Goal: Check status: Check status

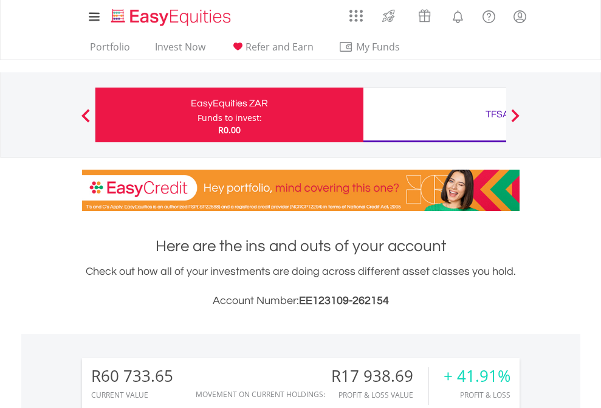
scroll to position [117, 191]
click at [197, 115] on div "Funds to invest:" at bounding box center [229, 118] width 64 height 12
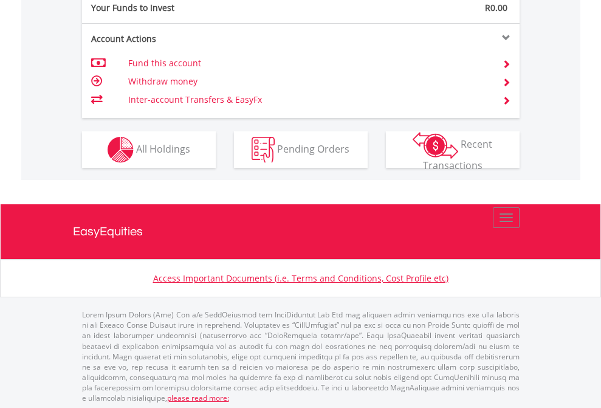
scroll to position [1213, 0]
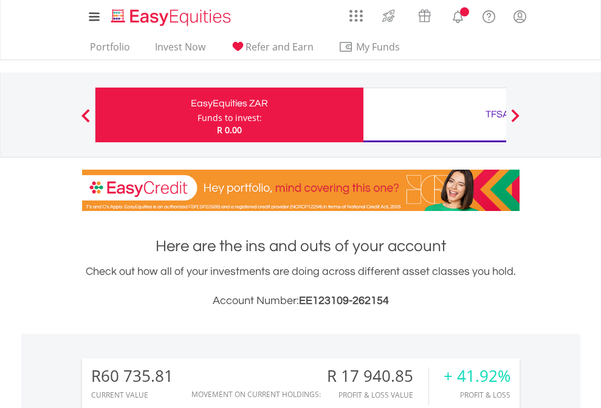
scroll to position [117, 191]
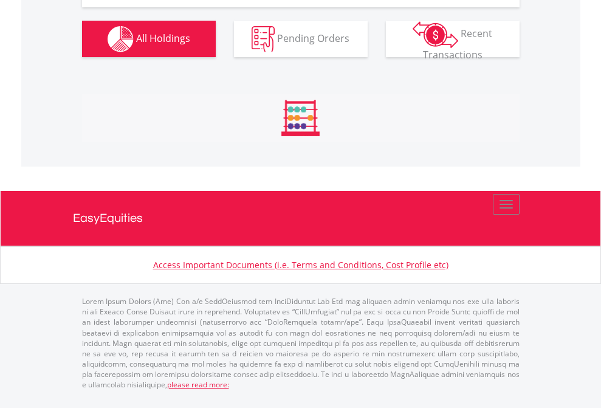
scroll to position [1424, 0]
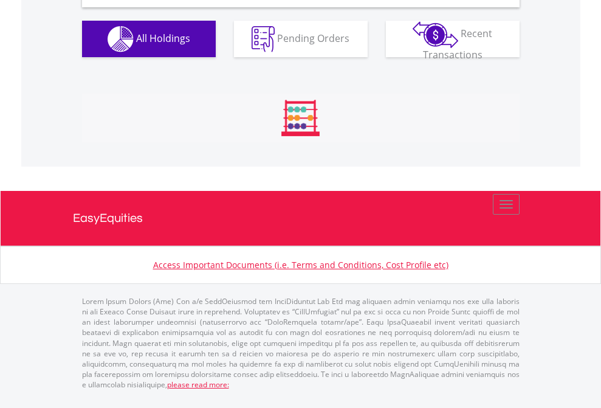
scroll to position [1174, 0]
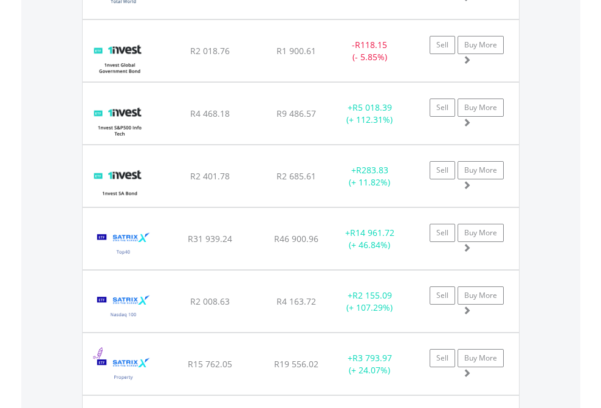
scroll to position [87, 0]
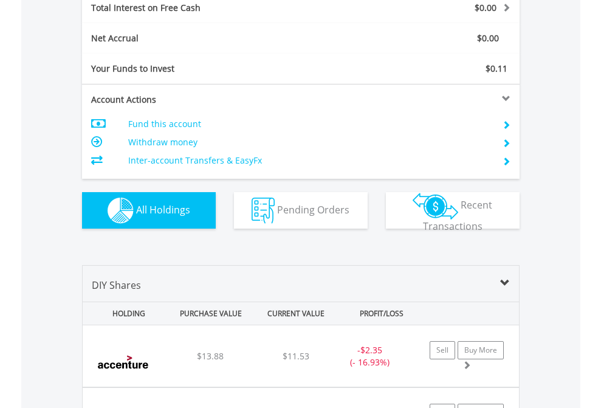
scroll to position [1399, 0]
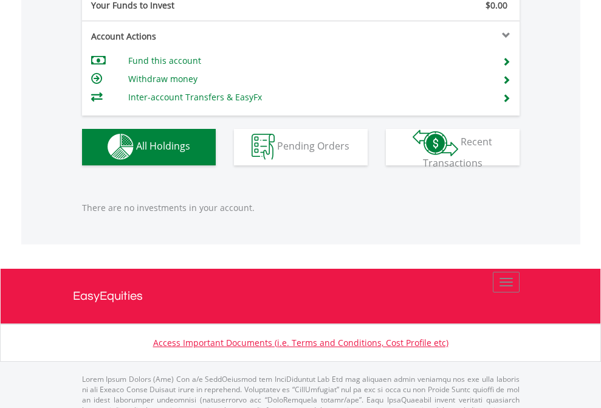
scroll to position [1202, 0]
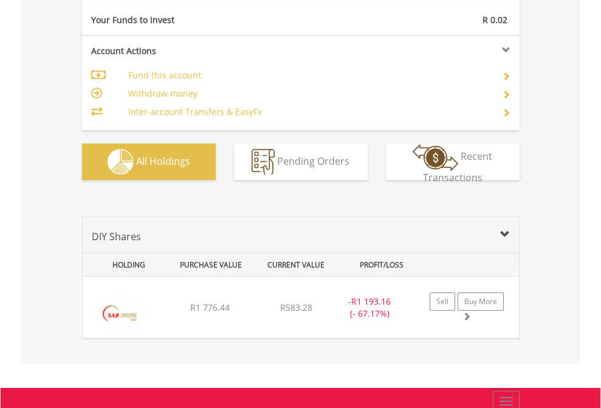
scroll to position [1351, 0]
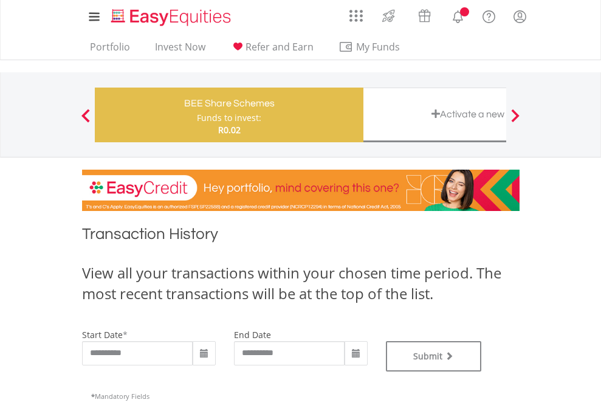
type input "**********"
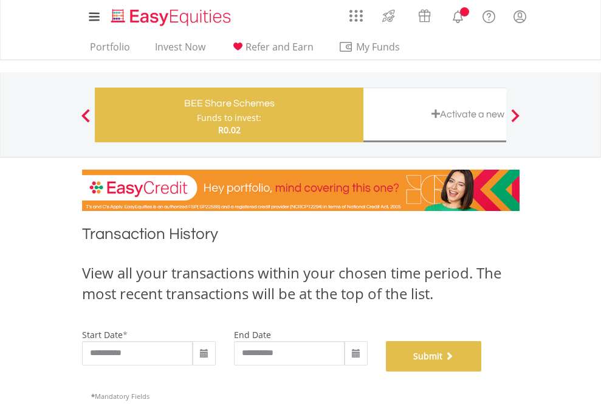
click at [482, 371] on button "Submit" at bounding box center [434, 356] width 96 height 30
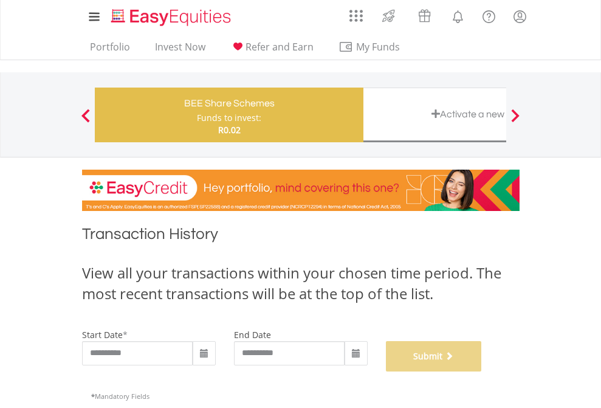
scroll to position [493, 0]
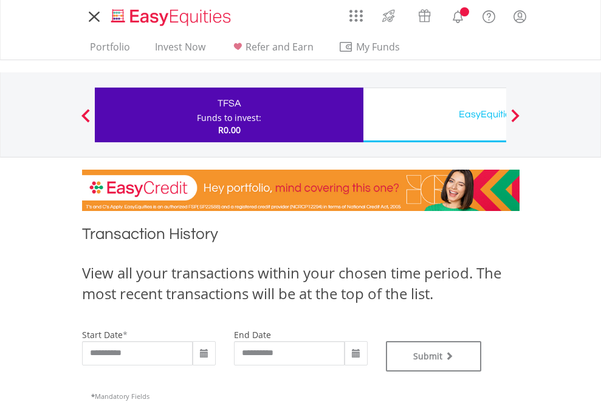
type input "**********"
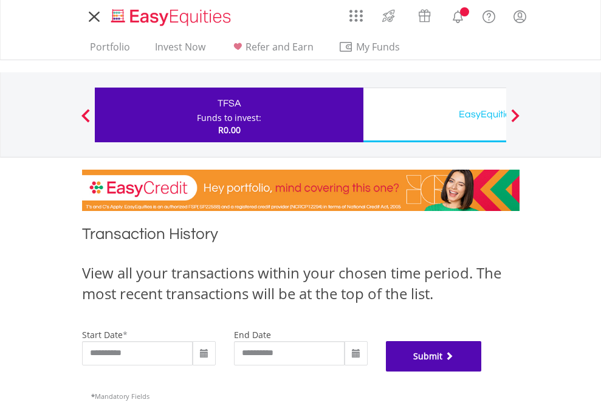
click at [482, 371] on button "Submit" at bounding box center [434, 356] width 96 height 30
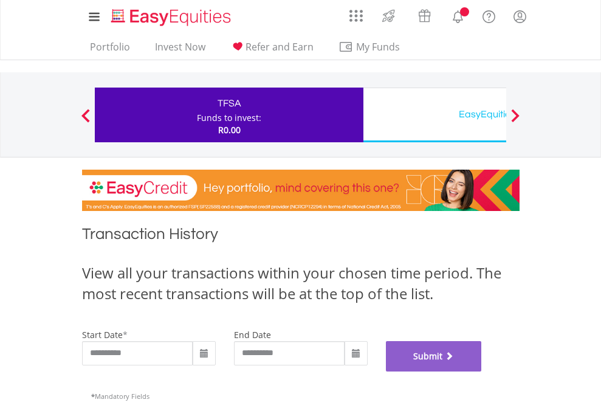
scroll to position [493, 0]
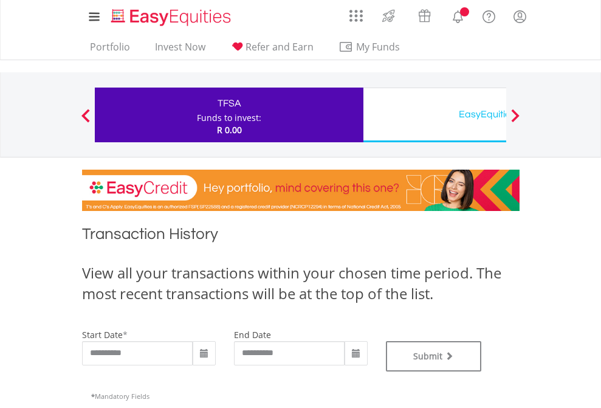
click at [434, 115] on div "EasyEquities USD" at bounding box center [496, 114] width 253 height 17
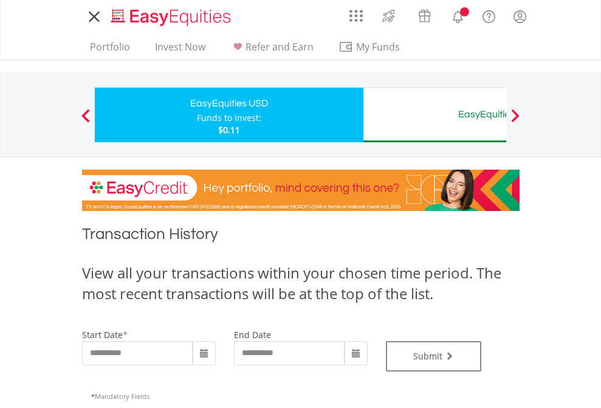
type input "**********"
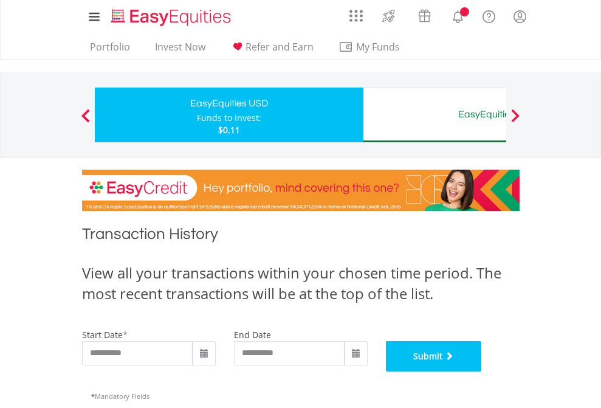
click at [482, 371] on button "Submit" at bounding box center [434, 356] width 96 height 30
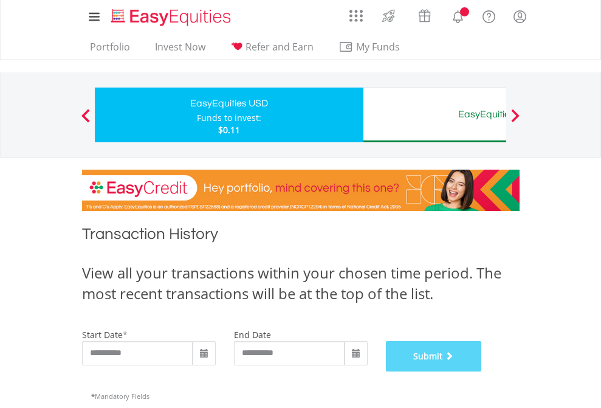
scroll to position [493, 0]
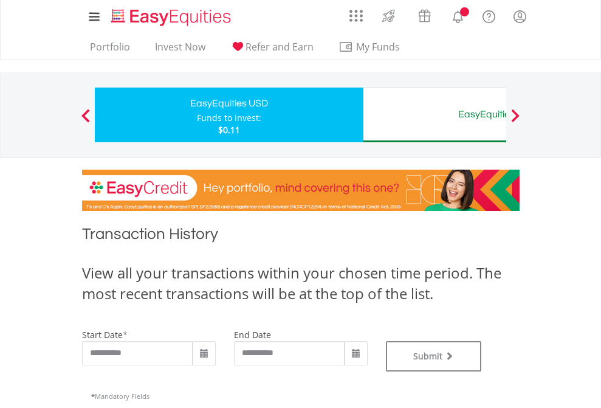
click at [434, 115] on div "EasyEquities AUD" at bounding box center [496, 114] width 253 height 17
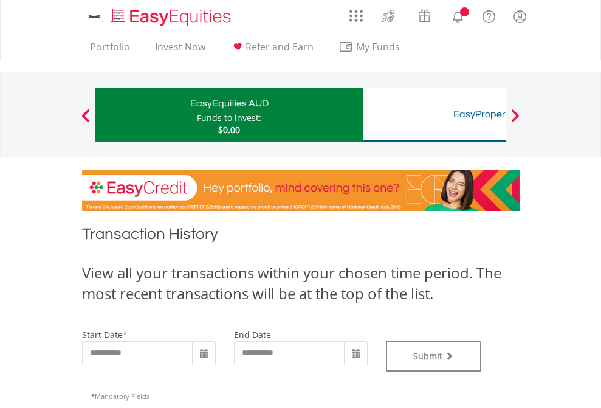
type input "**********"
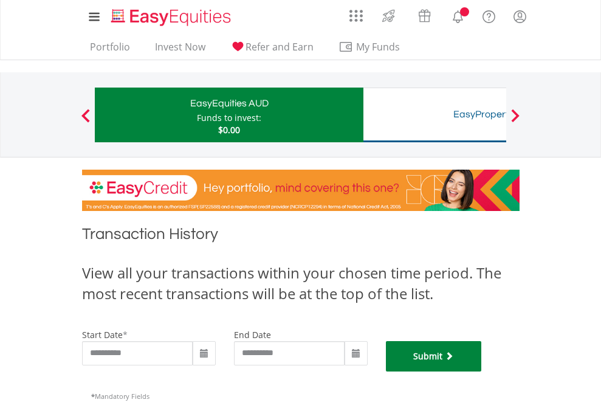
click at [482, 371] on button "Submit" at bounding box center [434, 356] width 96 height 30
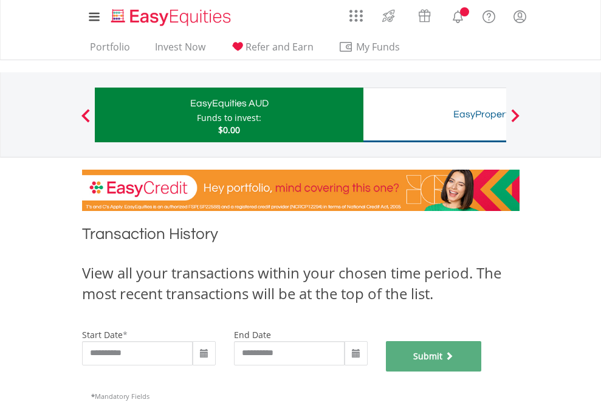
scroll to position [493, 0]
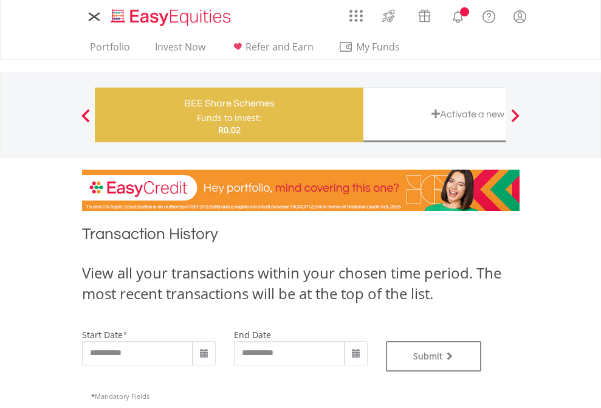
type input "**********"
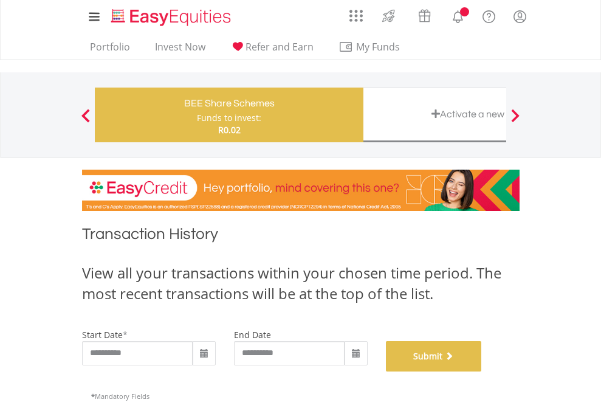
click at [482, 371] on button "Submit" at bounding box center [434, 356] width 96 height 30
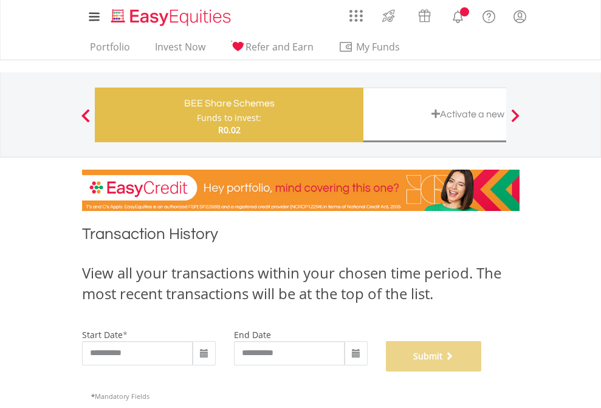
scroll to position [493, 0]
